Goal: Information Seeking & Learning: Learn about a topic

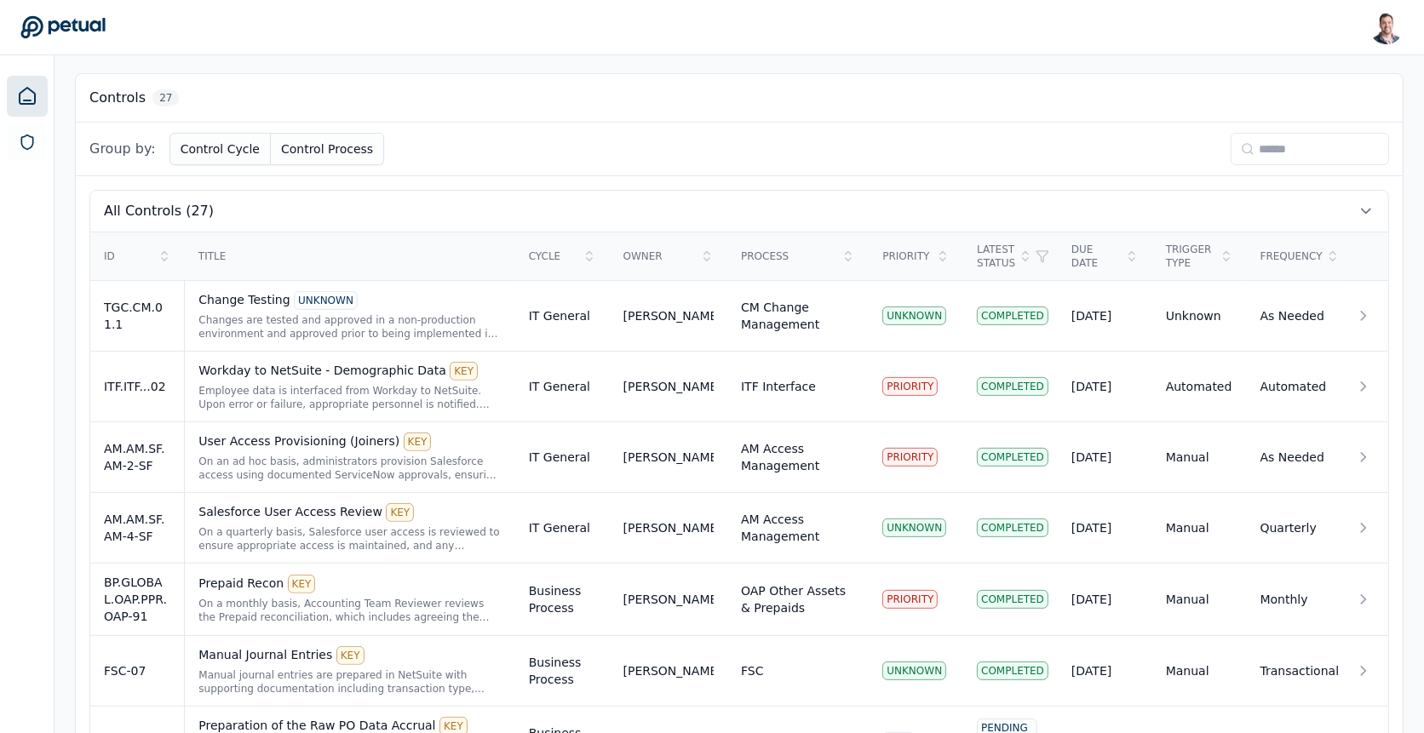
scroll to position [488, 0]
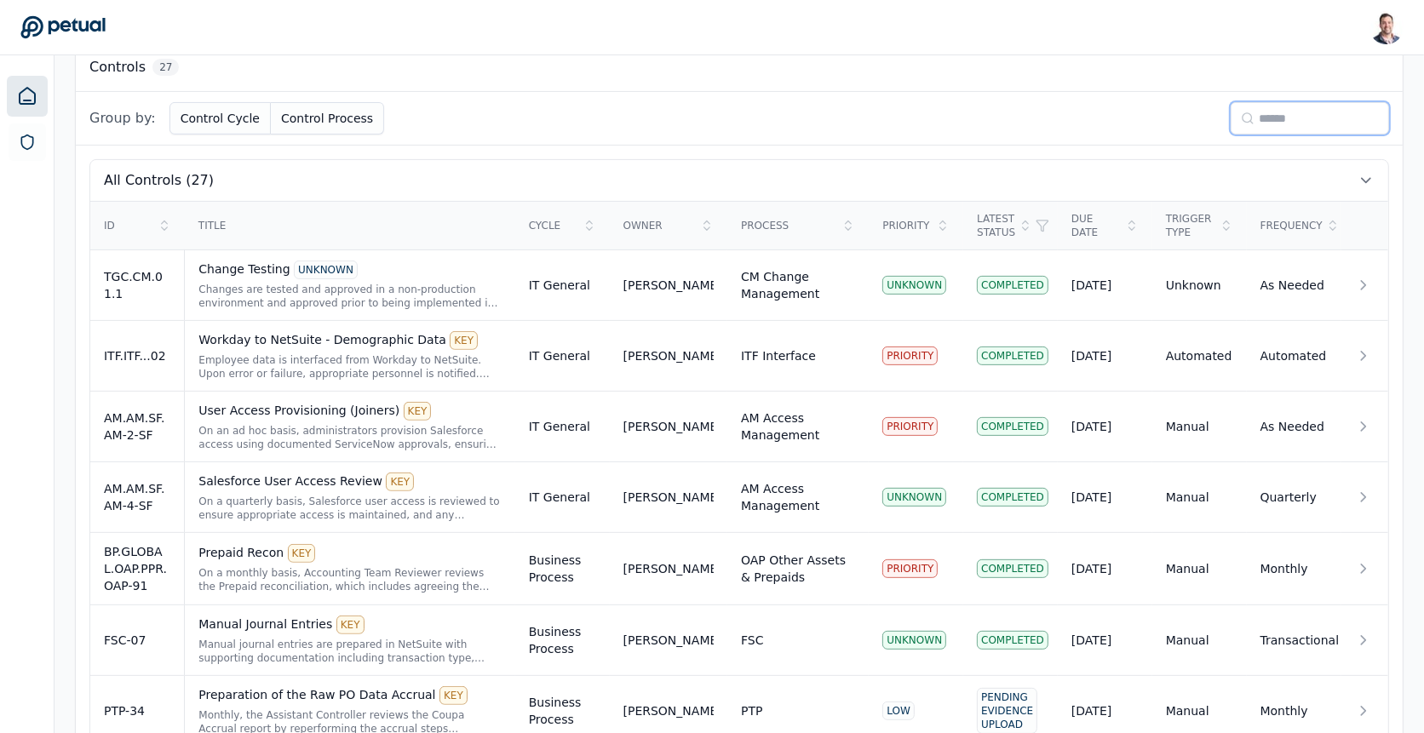
click at [1268, 120] on input at bounding box center [1309, 118] width 158 height 32
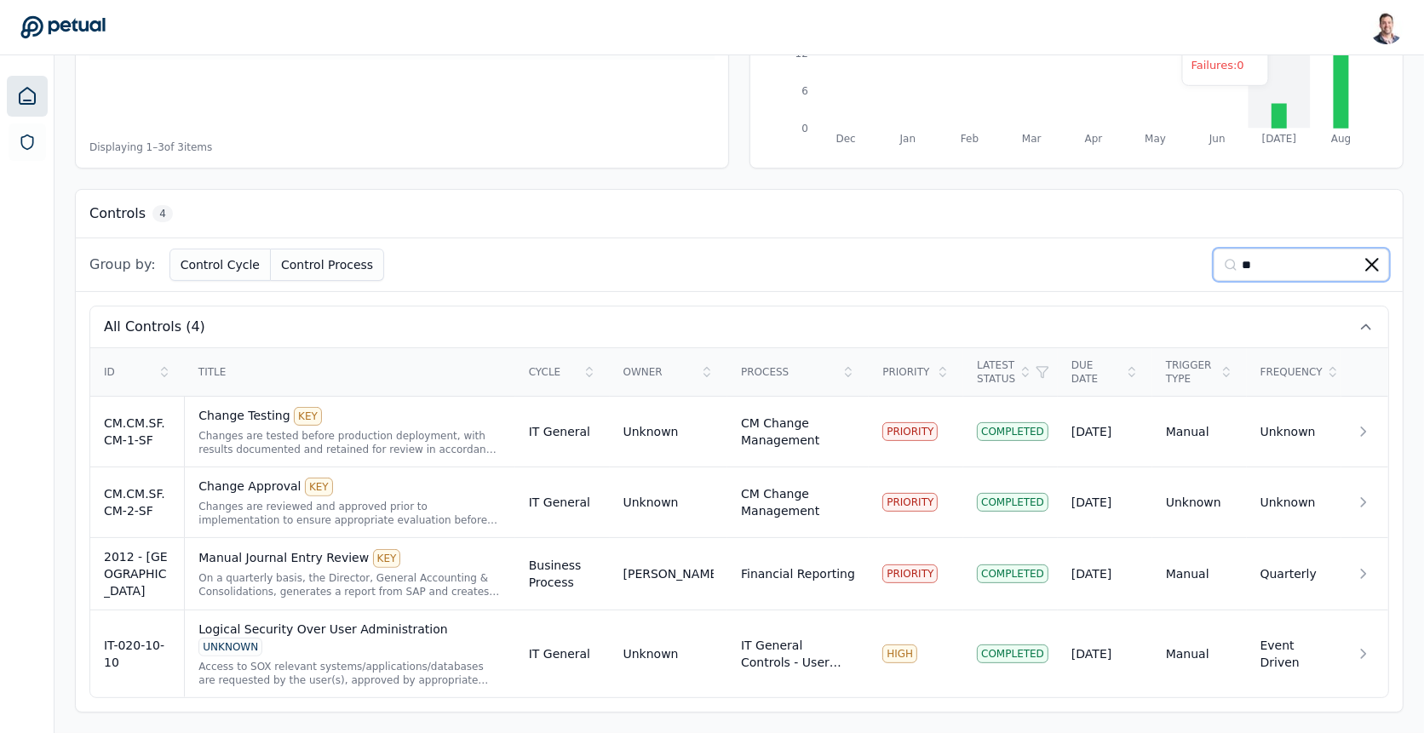
scroll to position [312, 0]
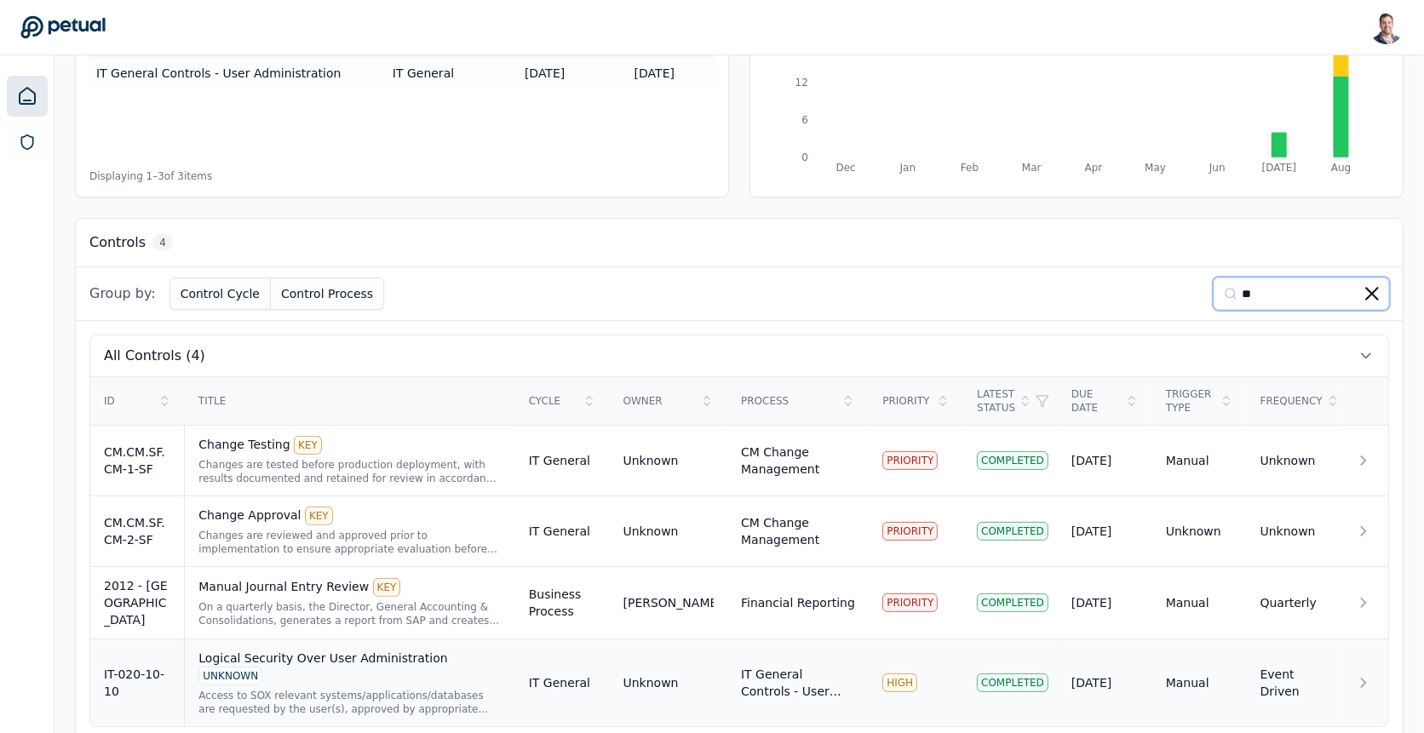
type input "**"
click at [437, 659] on div "Access to SOX relevant systems/applications/databases are requested by the user…" at bounding box center [349, 702] width 302 height 27
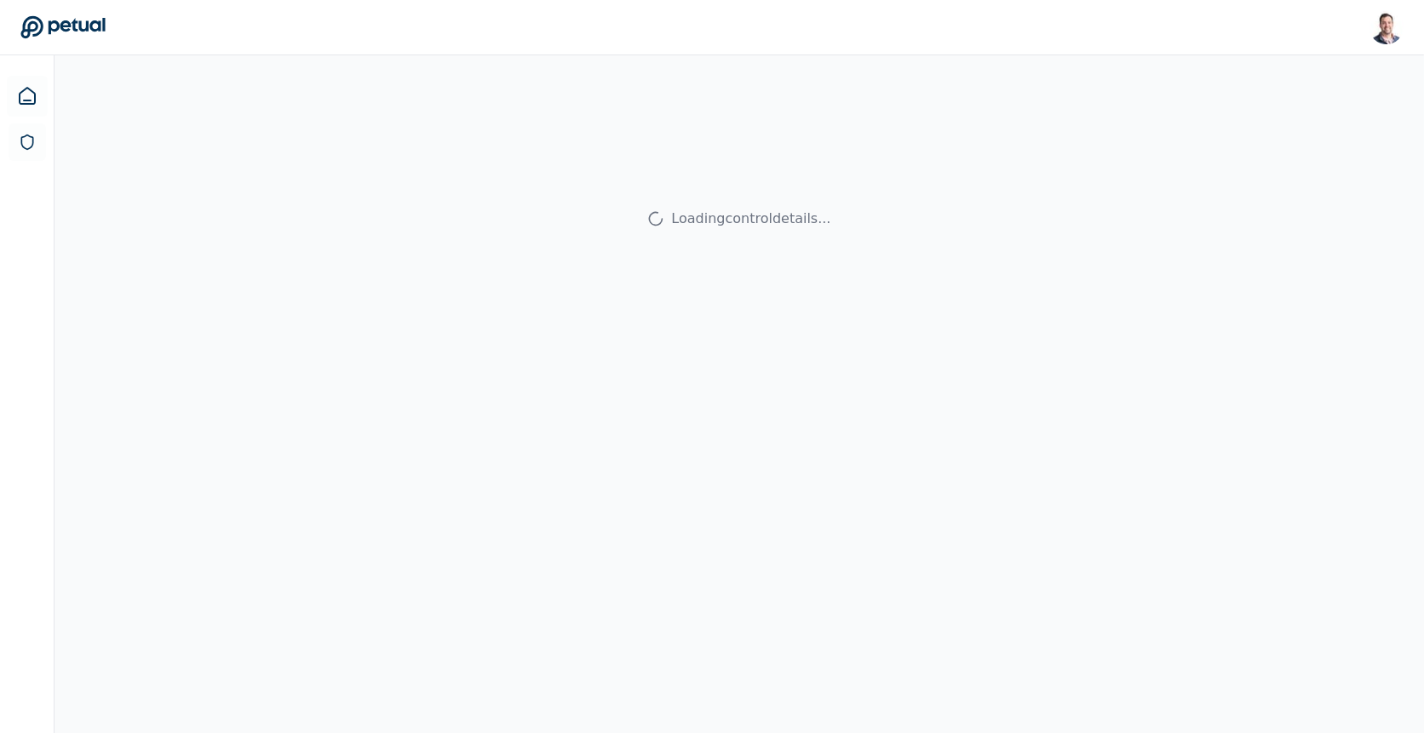
click at [363, 651] on div "Loading control details..." at bounding box center [738, 421] width 1369 height 733
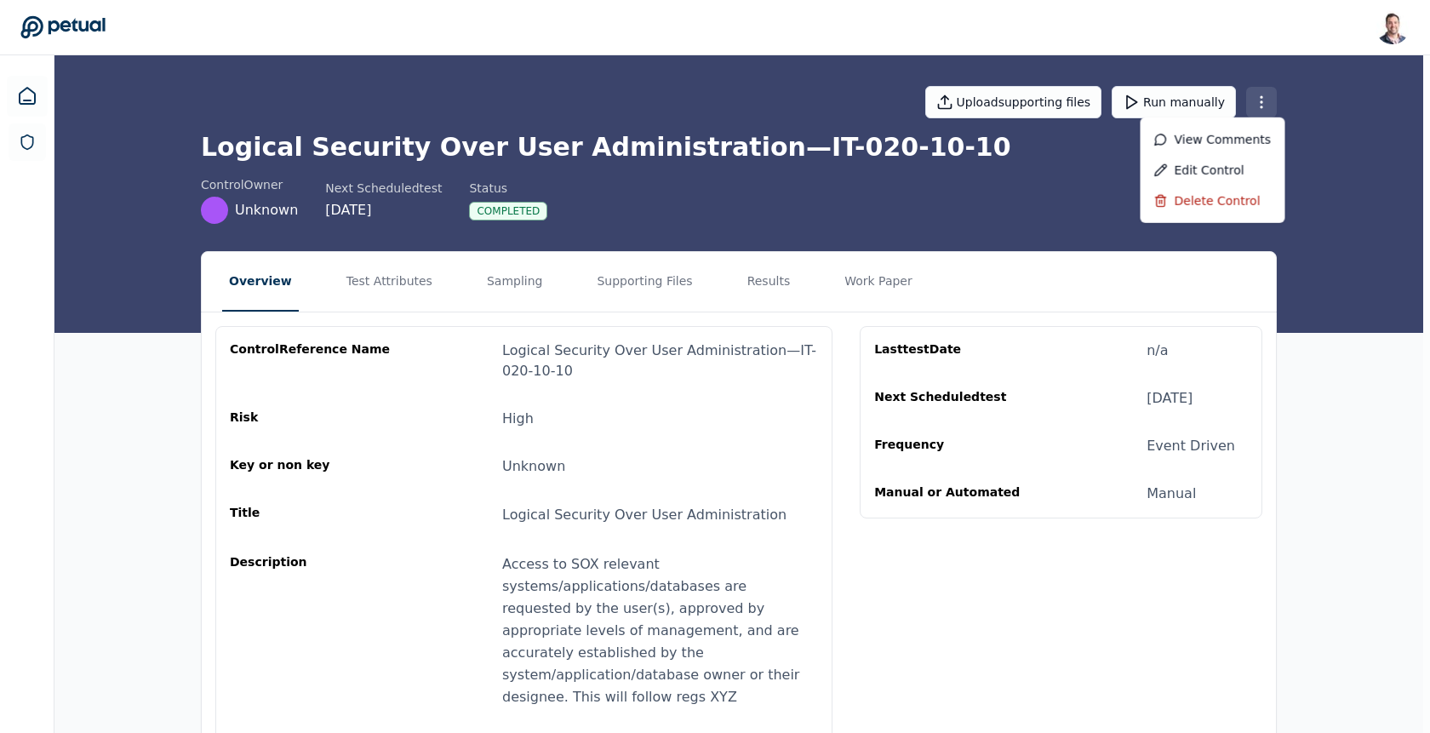
click at [1275, 113] on html "Snir Kodesh snir@petual.ai Sign out Upload supporting files Run manually Logica…" at bounding box center [715, 465] width 1430 height 930
click at [1230, 207] on div "Delete control" at bounding box center [1212, 201] width 145 height 31
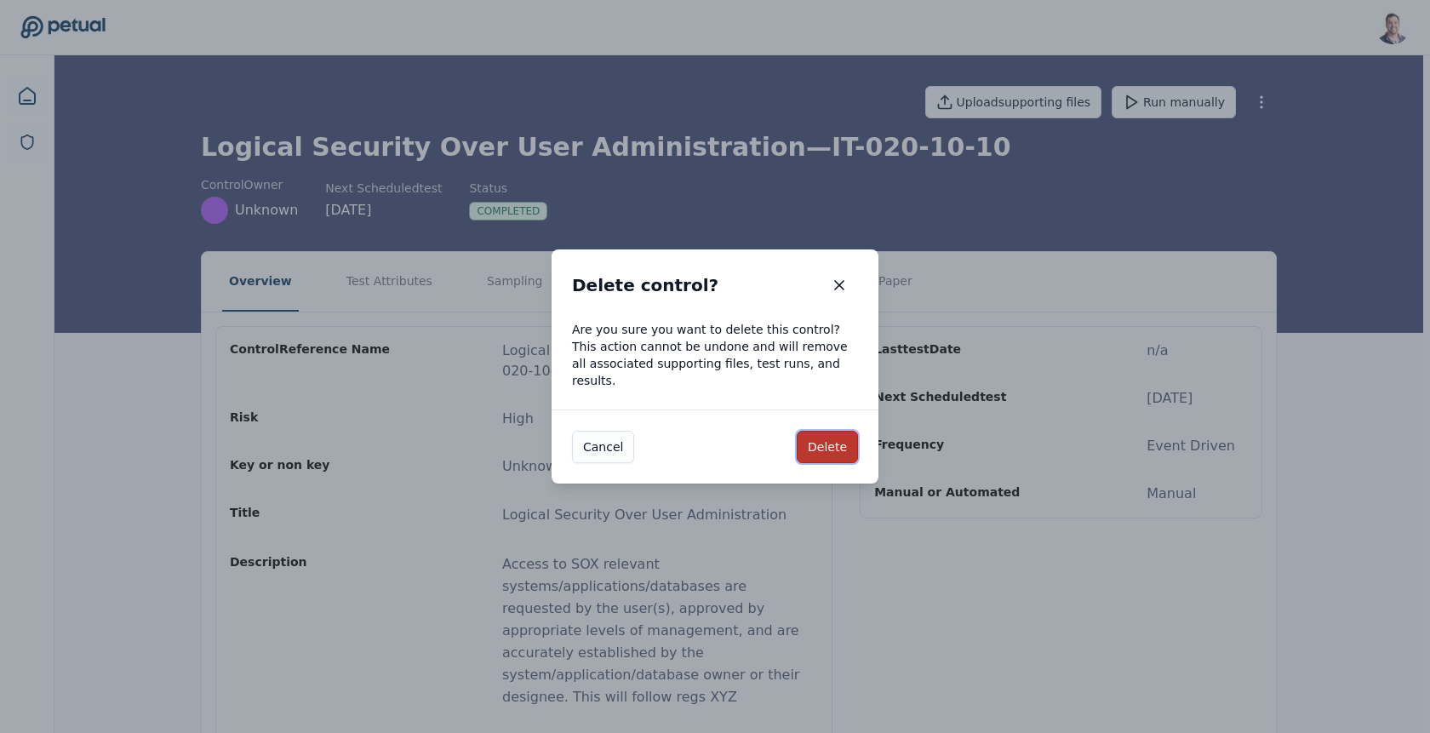
click at [827, 446] on button "Delete" at bounding box center [827, 447] width 61 height 32
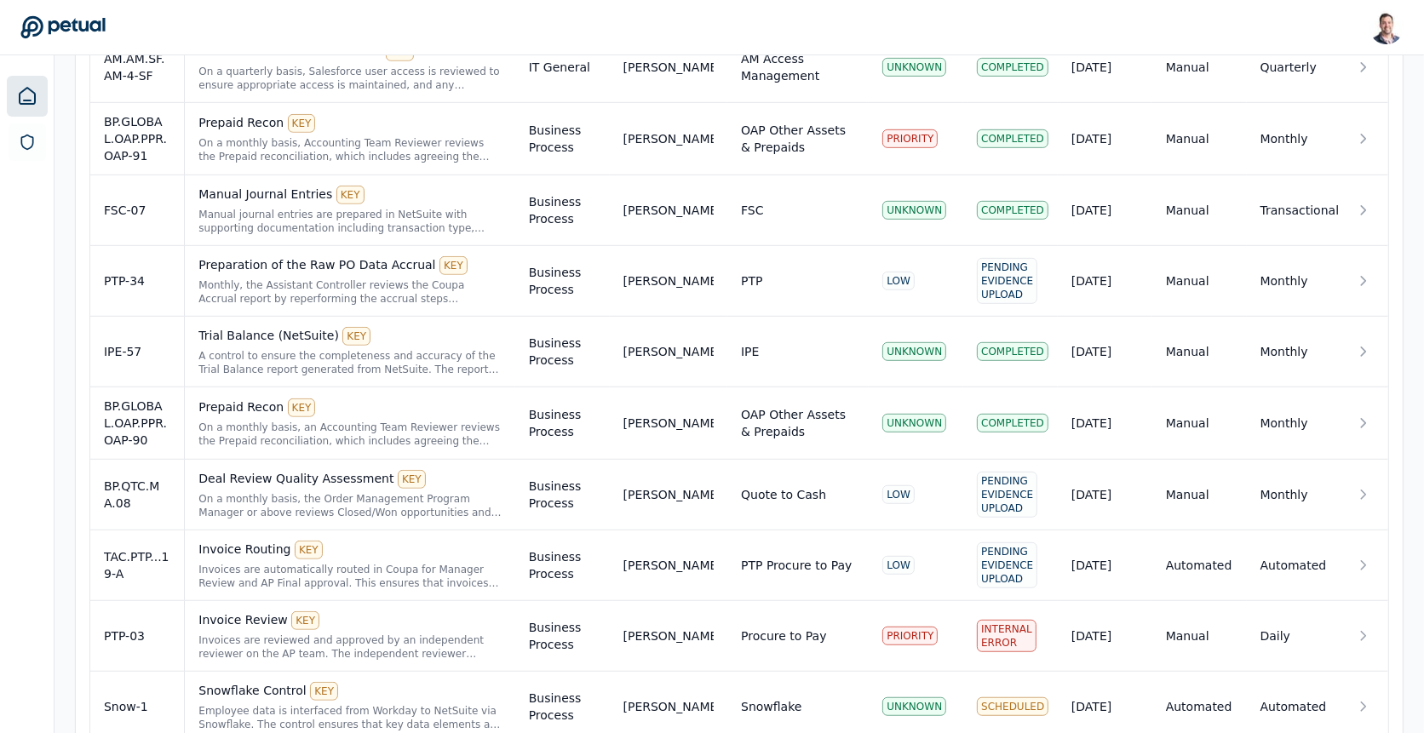
scroll to position [1901, 0]
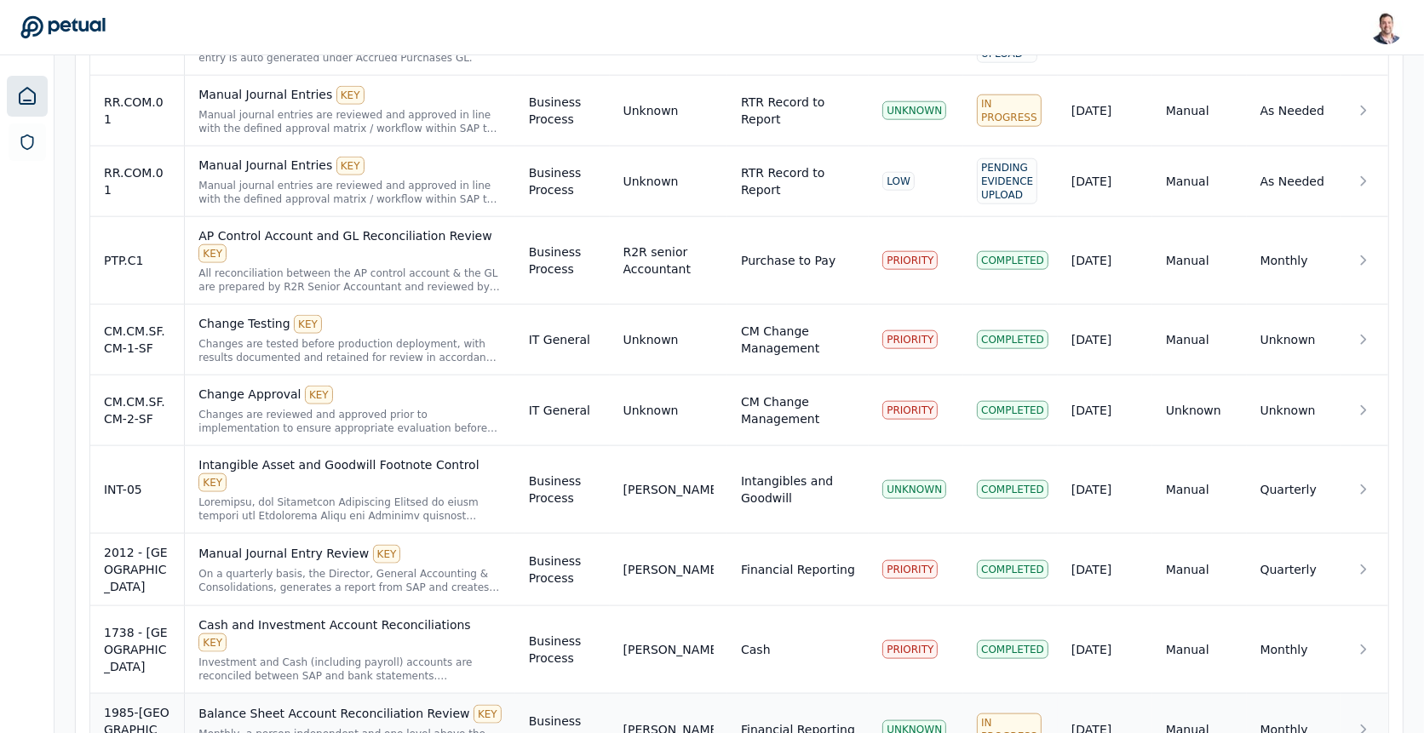
click at [741, 659] on td "Financial Reporting" at bounding box center [797, 730] width 141 height 72
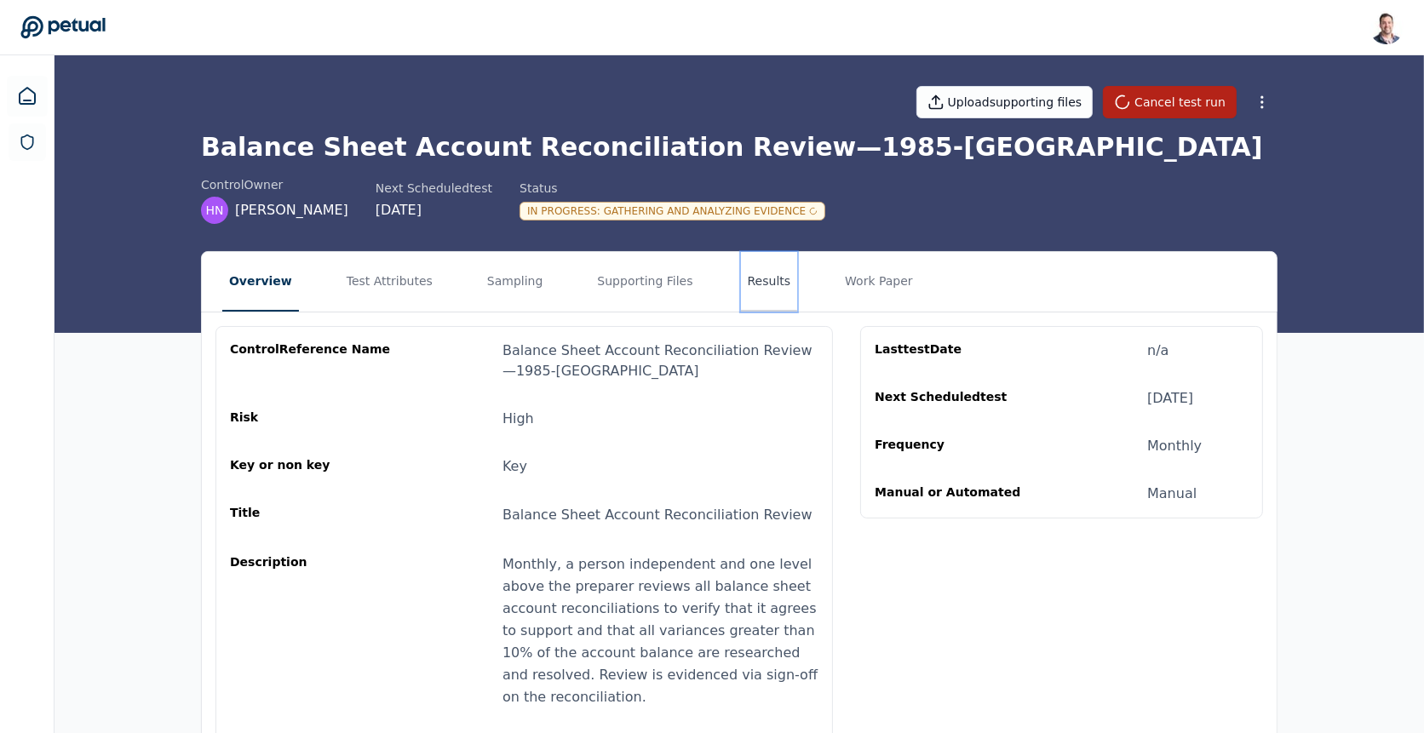
click at [742, 293] on button "Results" at bounding box center [769, 282] width 57 height 60
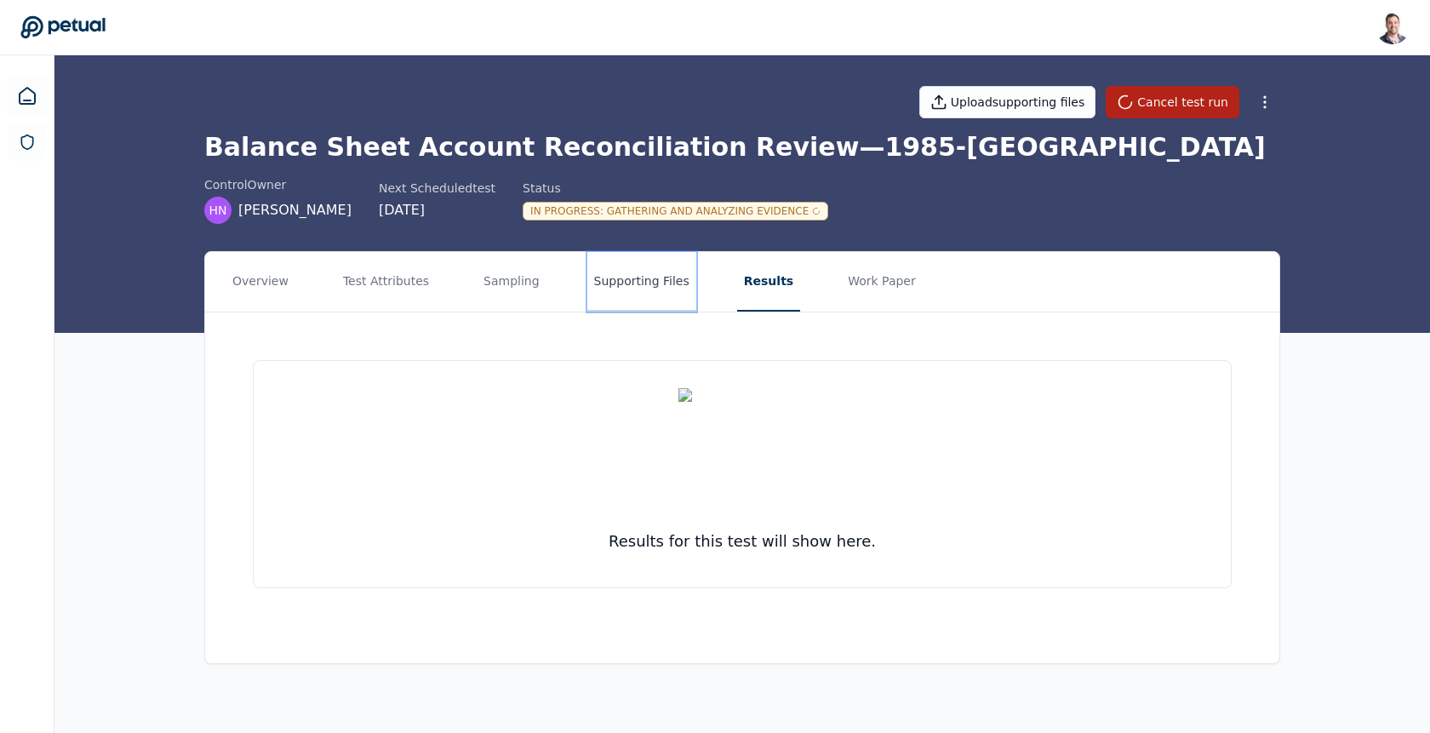
click at [626, 288] on button "Supporting Files" at bounding box center [642, 282] width 109 height 60
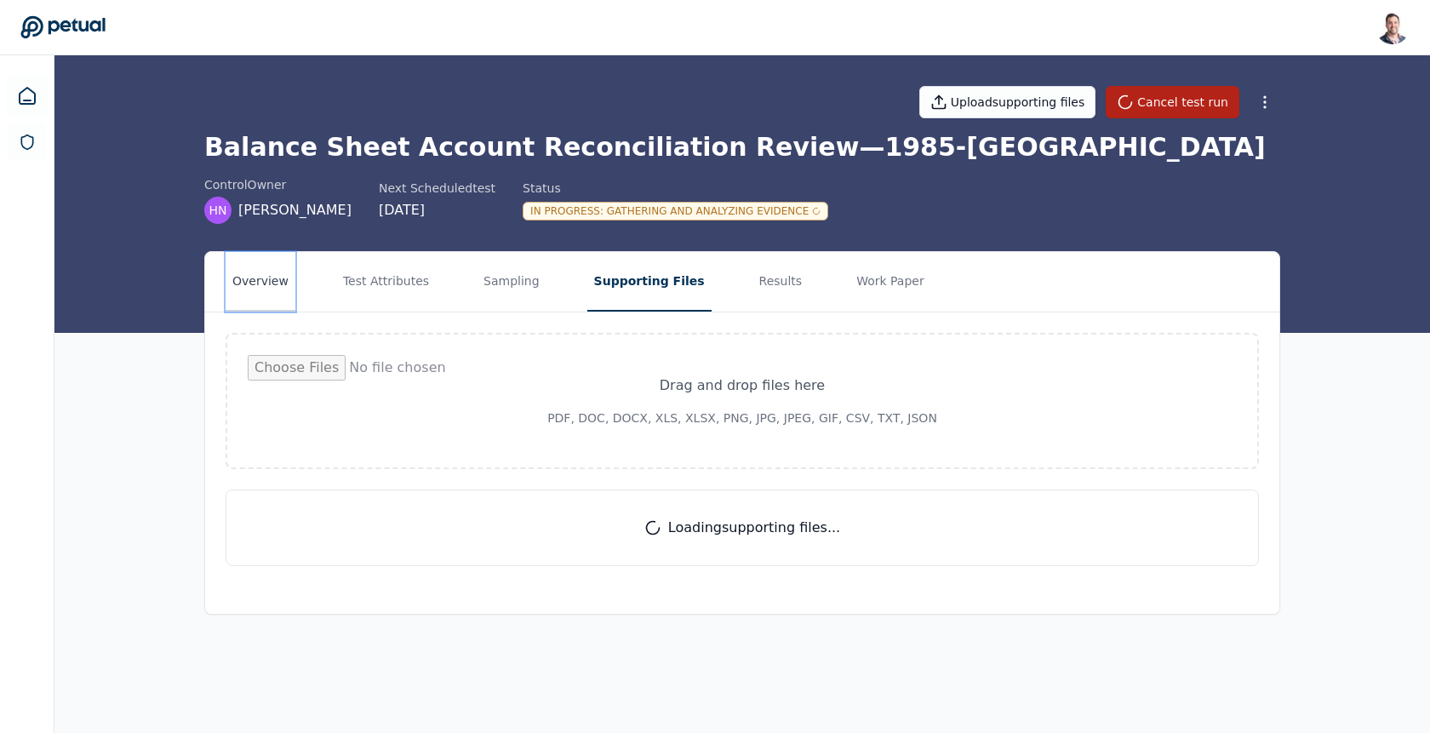
click at [280, 275] on button "Overview" at bounding box center [261, 282] width 70 height 60
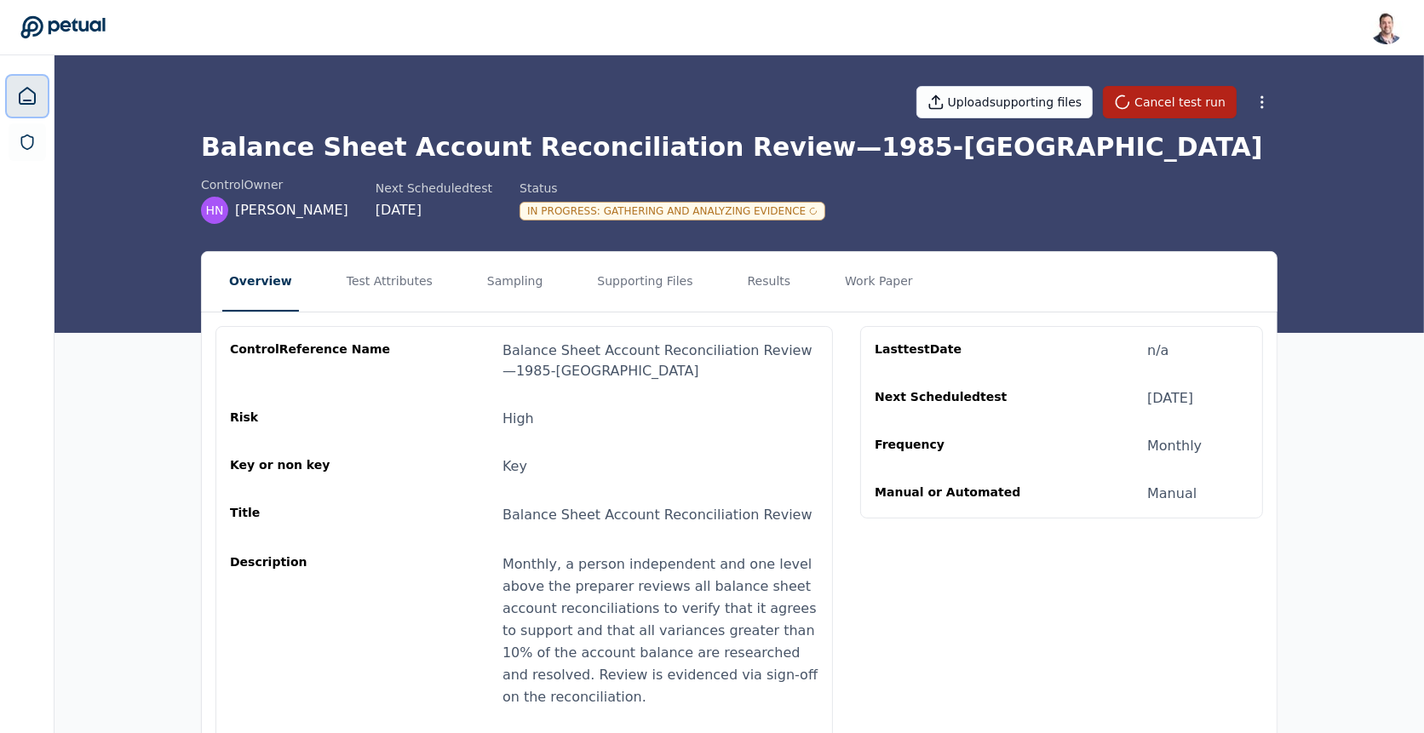
click at [28, 100] on icon at bounding box center [27, 96] width 15 height 16
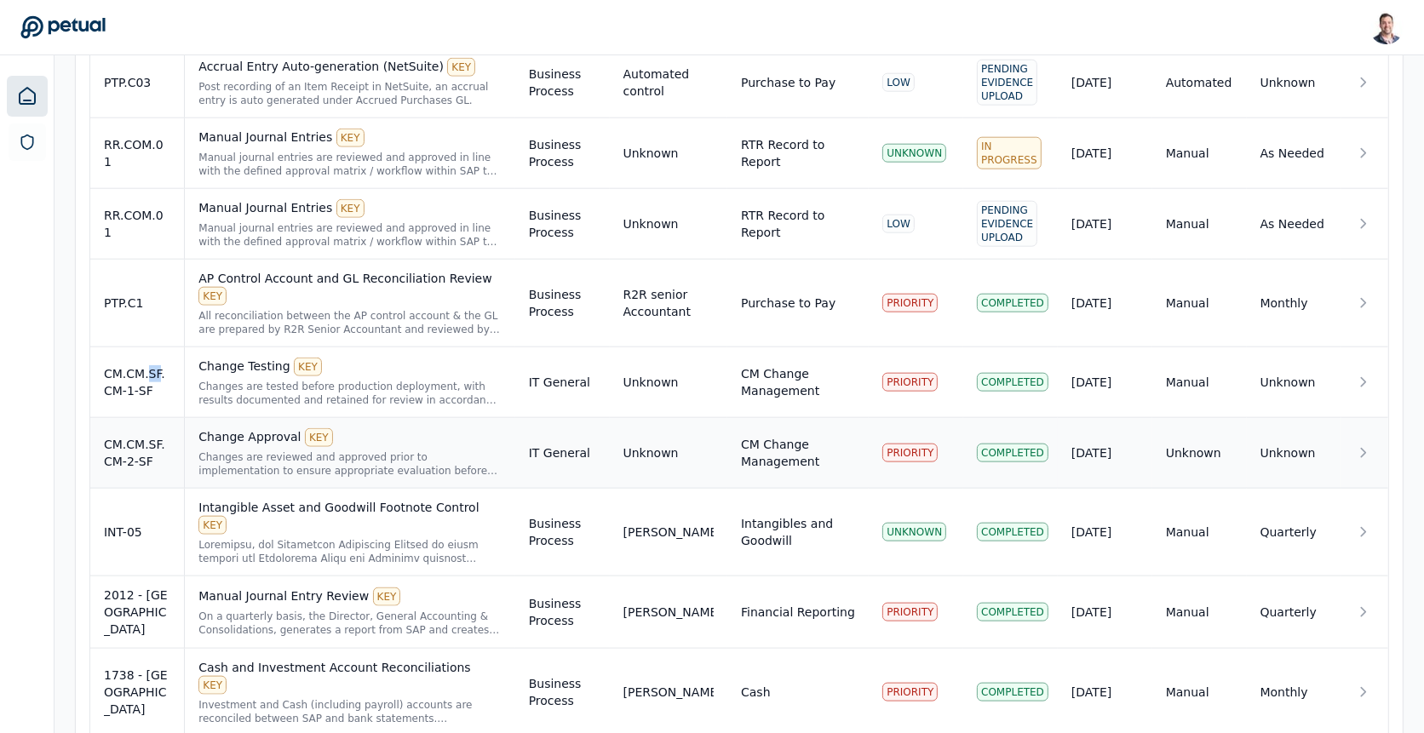
scroll to position [1901, 0]
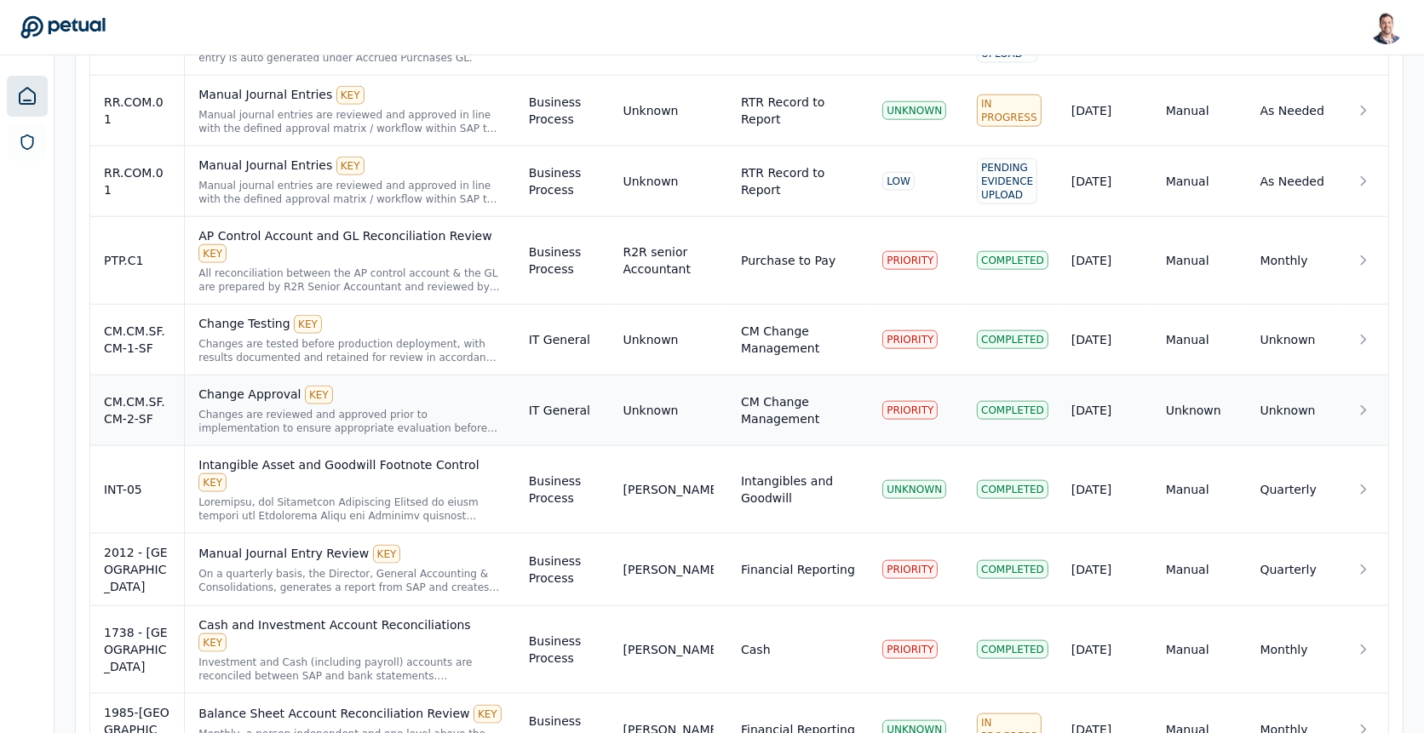
click at [416, 408] on div "Changes are reviewed and approved prior to implementation to ensure appropriate…" at bounding box center [349, 421] width 302 height 27
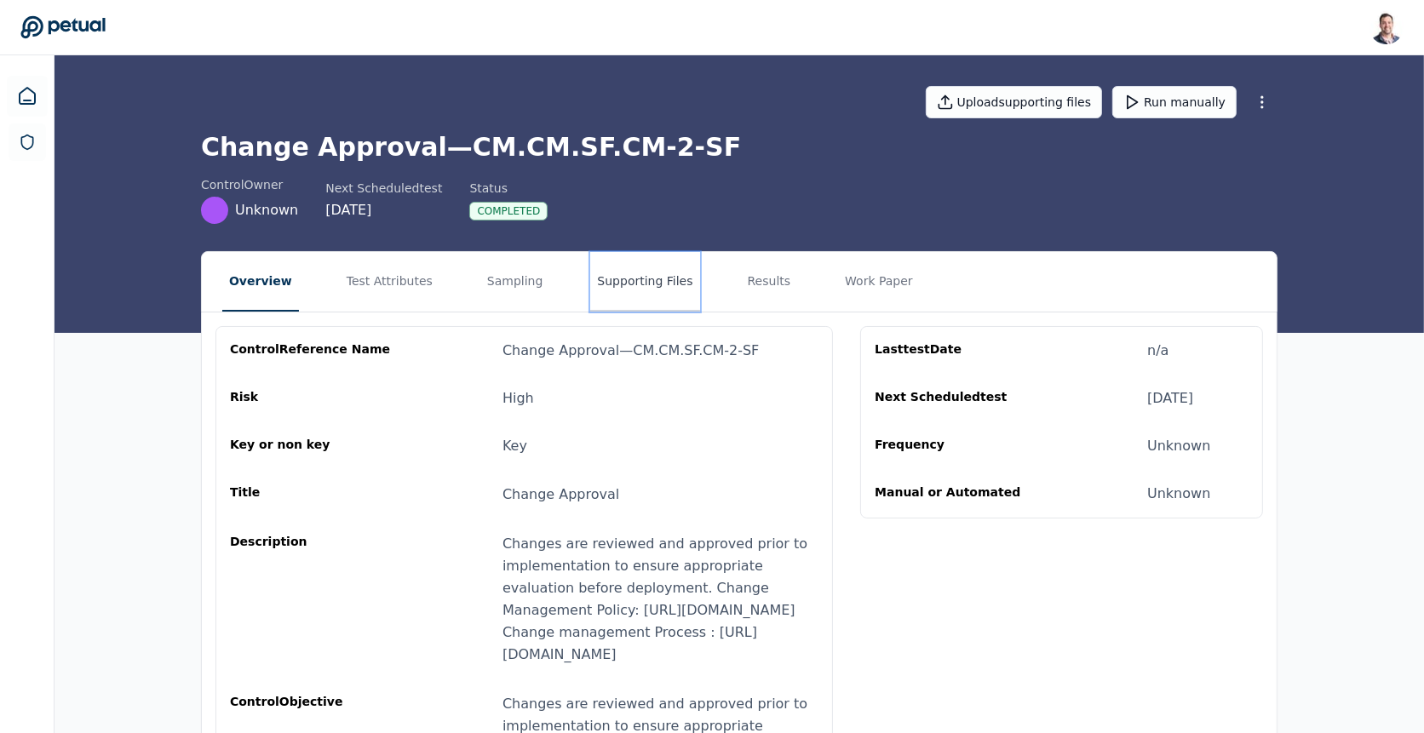
click at [607, 287] on button "Supporting Files" at bounding box center [644, 282] width 109 height 60
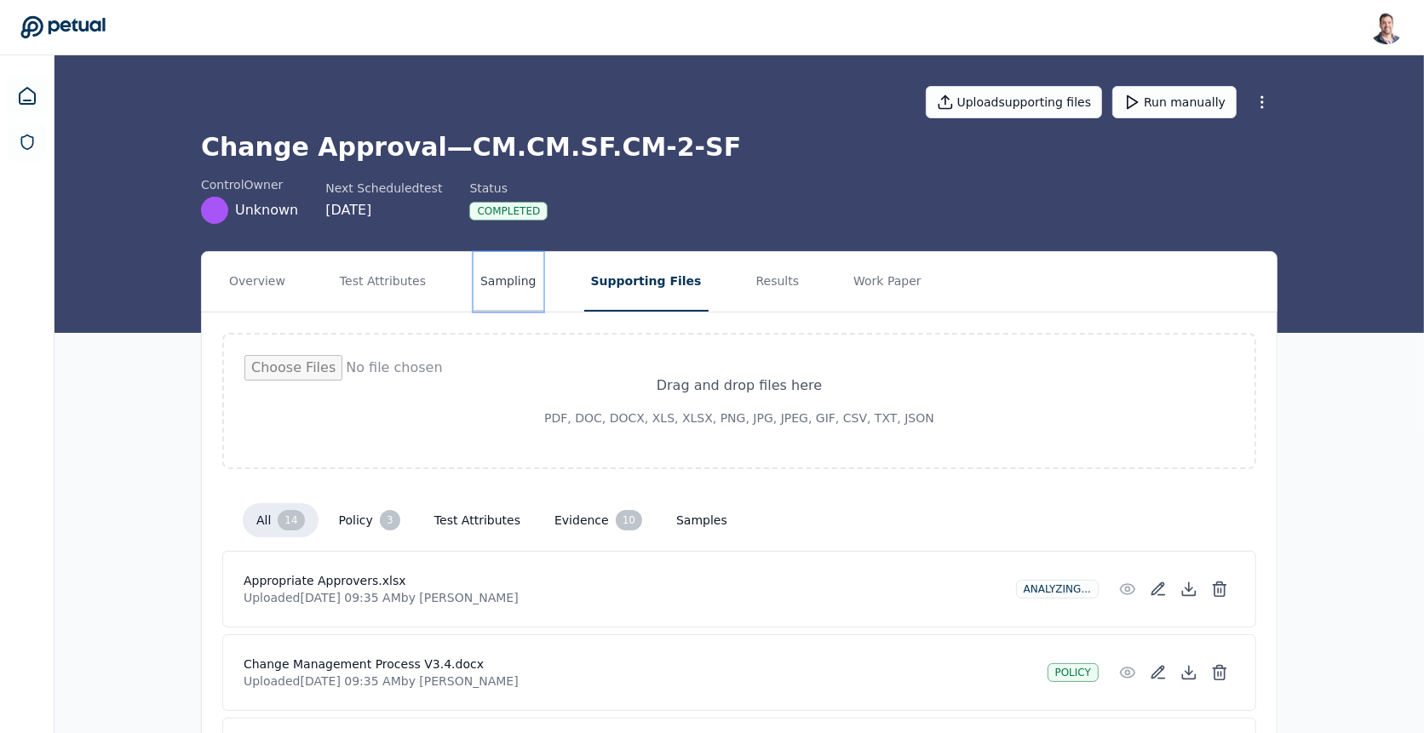
click at [490, 297] on button "Sampling" at bounding box center [508, 282] width 70 height 60
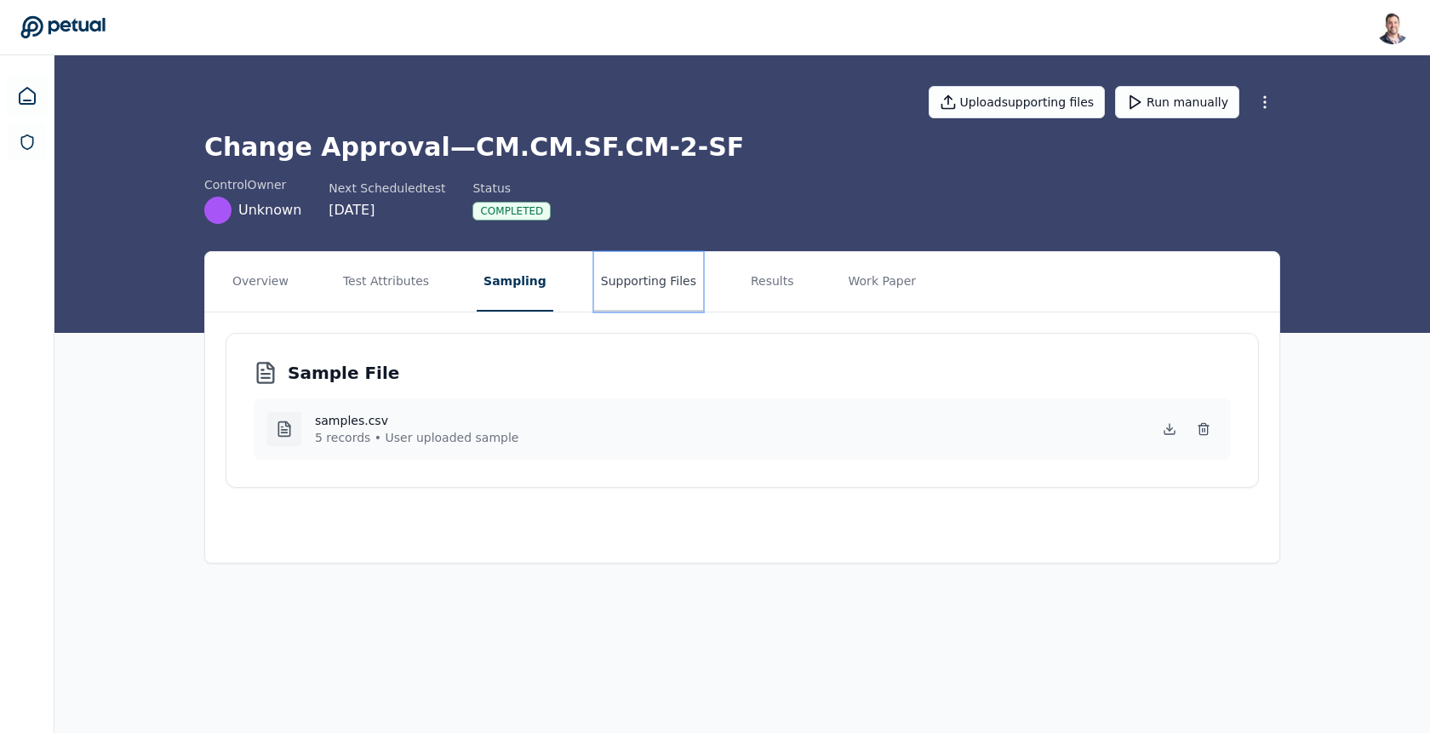
click at [636, 291] on button "Supporting Files" at bounding box center [648, 282] width 109 height 60
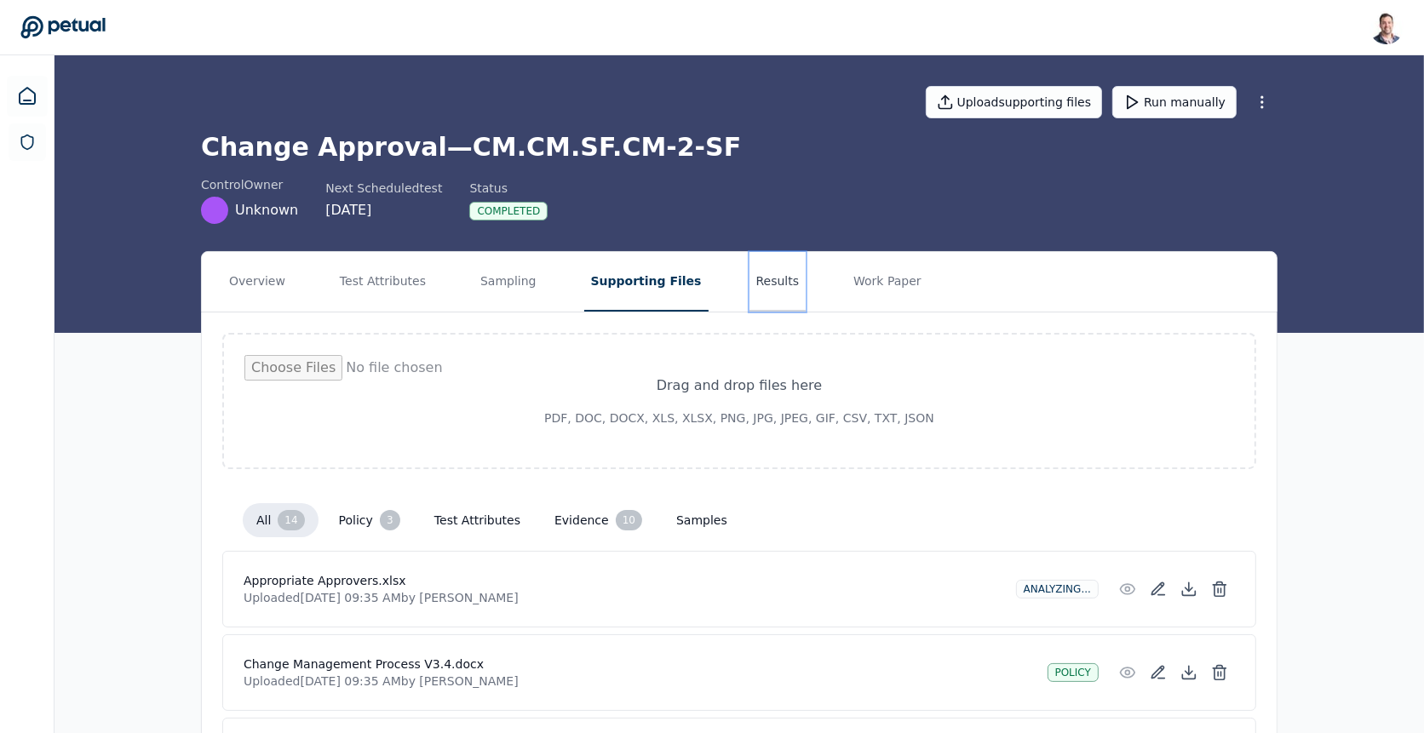
click at [749, 253] on button "Results" at bounding box center [777, 282] width 57 height 60
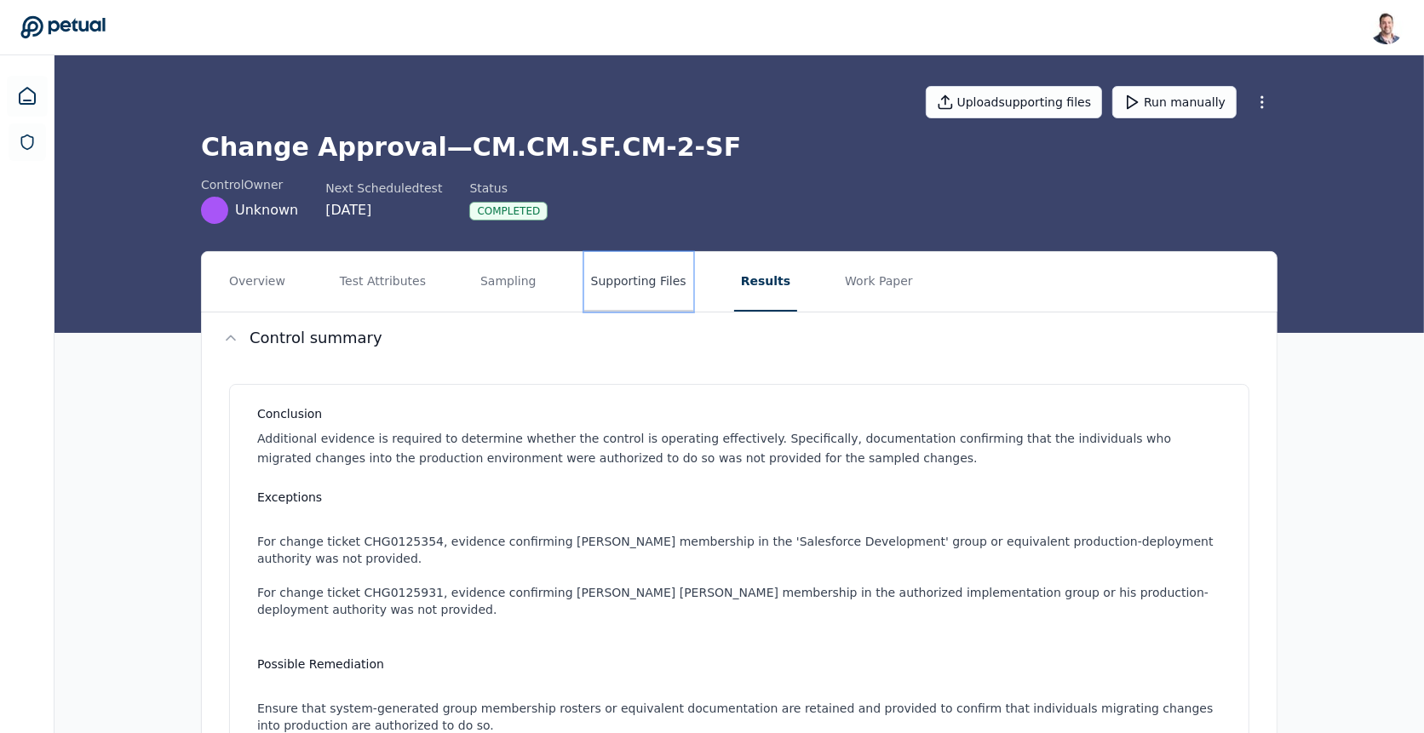
click at [616, 288] on button "Supporting Files" at bounding box center [638, 282] width 109 height 60
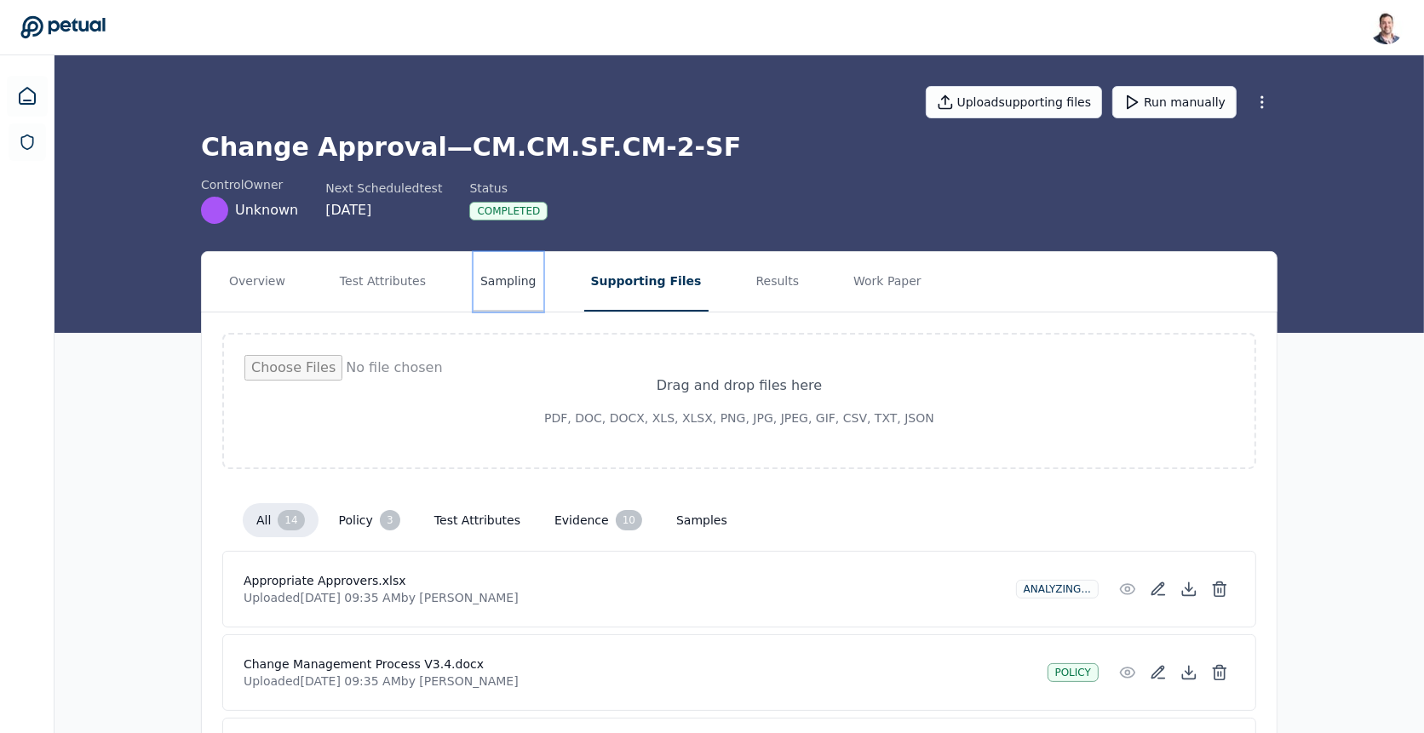
click at [512, 300] on button "Sampling" at bounding box center [508, 282] width 70 height 60
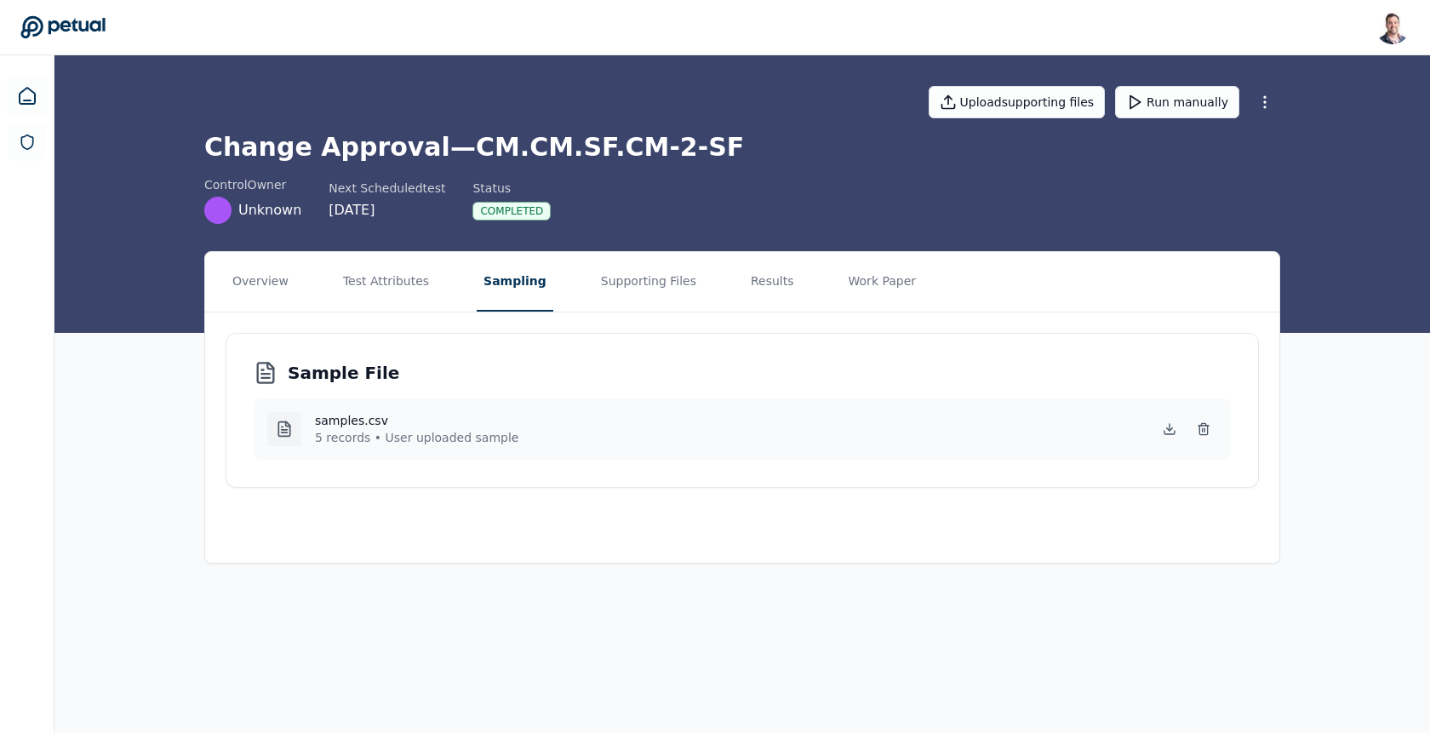
click at [442, 435] on p "5 records • User uploaded sample" at bounding box center [416, 437] width 203 height 17
click at [442, 436] on p "5 records • User uploaded sample" at bounding box center [416, 437] width 203 height 17
click at [744, 273] on button "Results" at bounding box center [772, 282] width 57 height 60
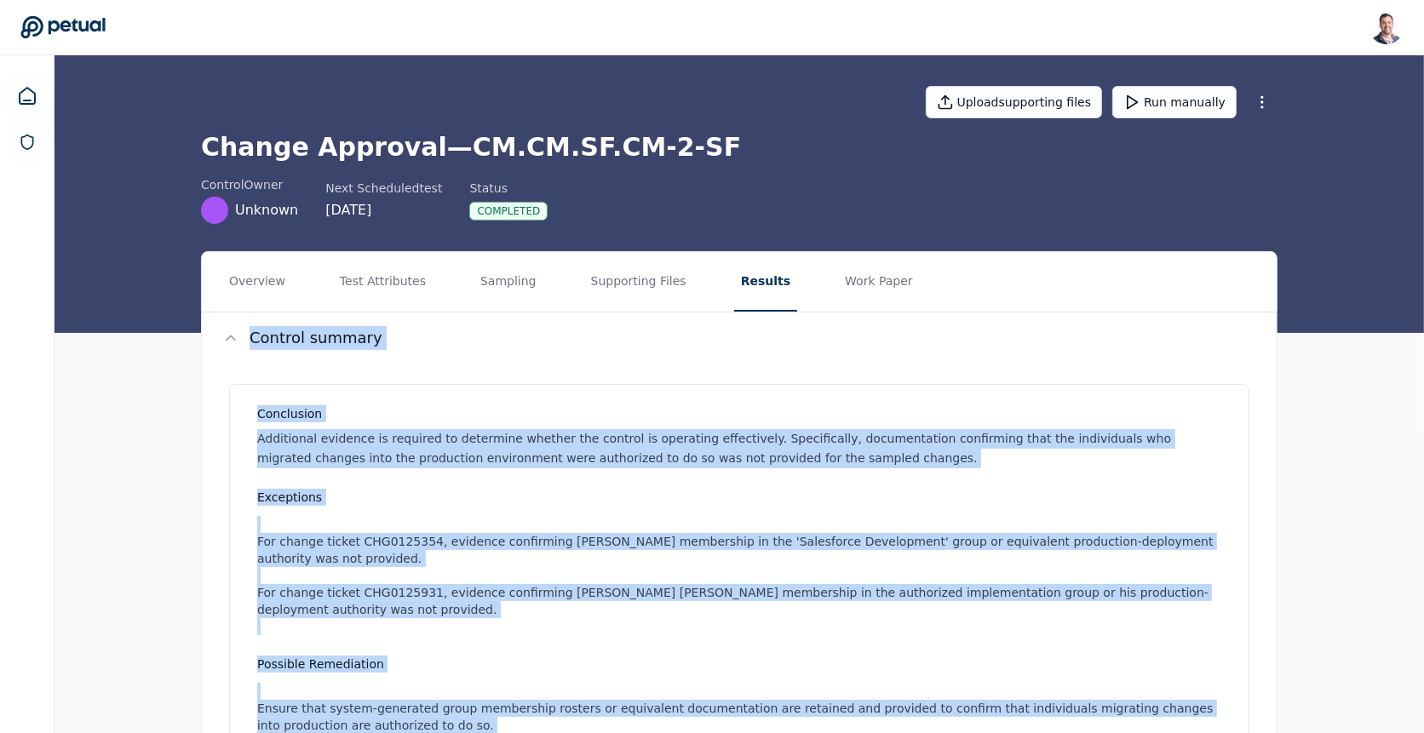
click at [735, 463] on p "Additional evidence is required to determine whether the control is operating e…" at bounding box center [742, 448] width 971 height 39
